Goal: Navigation & Orientation: Find specific page/section

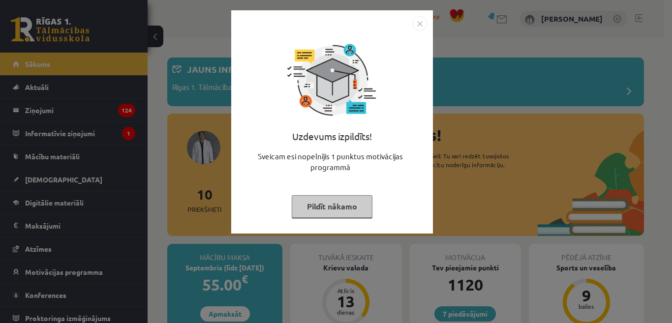
click at [338, 215] on button "Pildīt nākamo" at bounding box center [332, 206] width 81 height 23
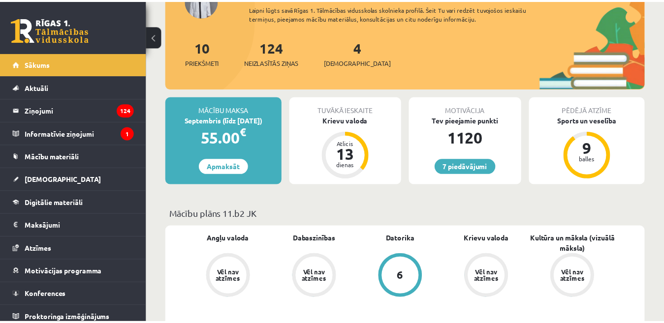
scroll to position [246, 0]
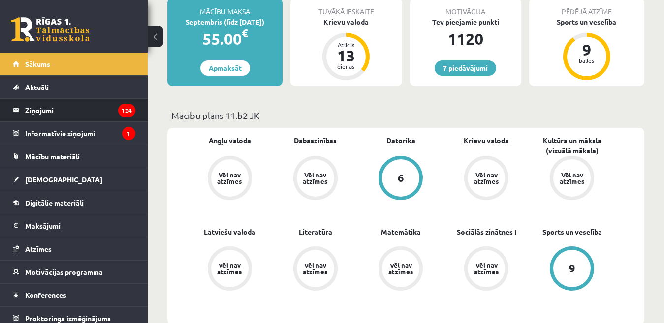
click at [46, 115] on legend "Ziņojumi 124" at bounding box center [80, 110] width 110 height 23
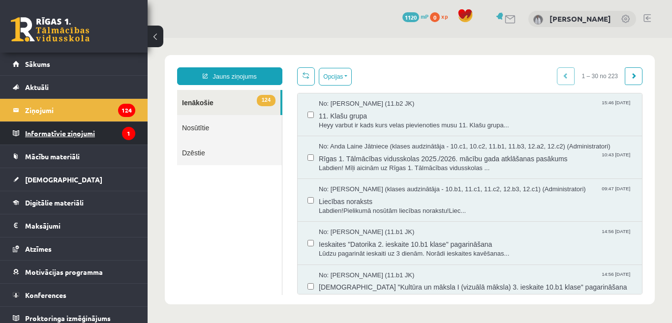
click at [39, 137] on legend "Informatīvie ziņojumi 1" at bounding box center [80, 133] width 110 height 23
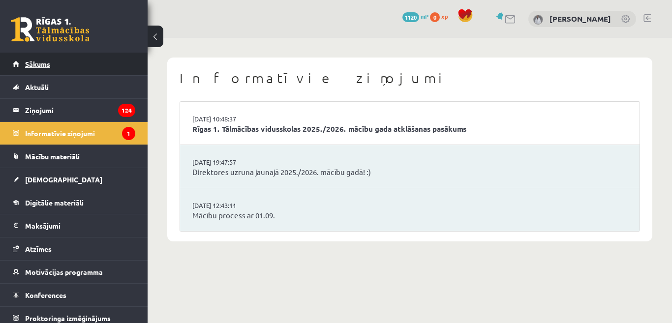
click at [34, 64] on span "Sākums" at bounding box center [37, 64] width 25 height 9
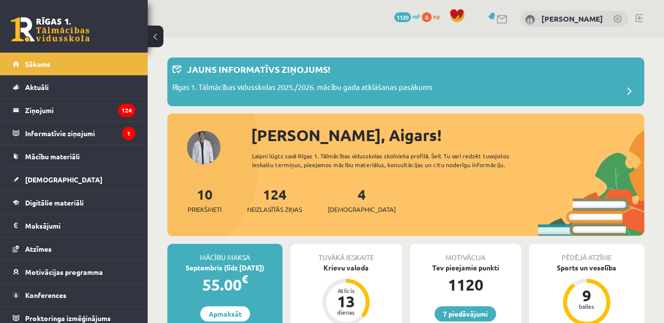
click at [639, 18] on link at bounding box center [638, 18] width 7 height 8
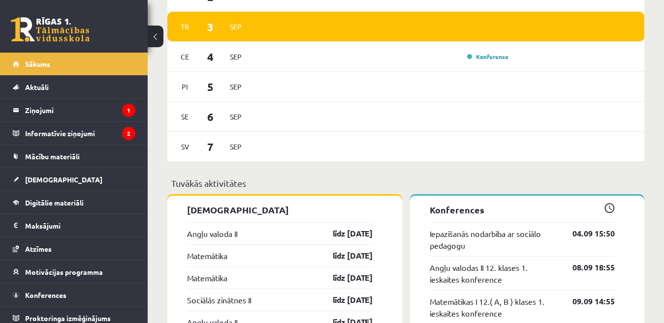
scroll to position [787, 0]
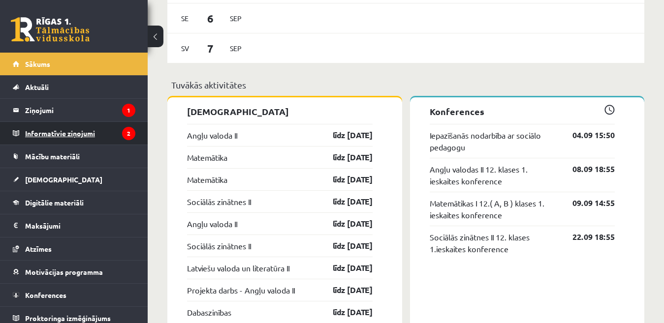
click at [71, 134] on legend "Informatīvie ziņojumi 2" at bounding box center [80, 133] width 110 height 23
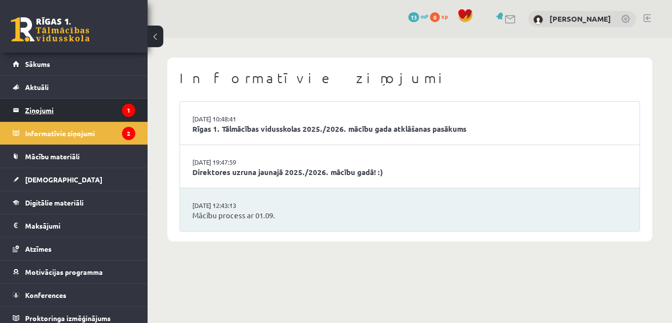
click at [36, 110] on legend "Ziņojumi 1" at bounding box center [80, 110] width 110 height 23
